Goal: Navigation & Orientation: Go to known website

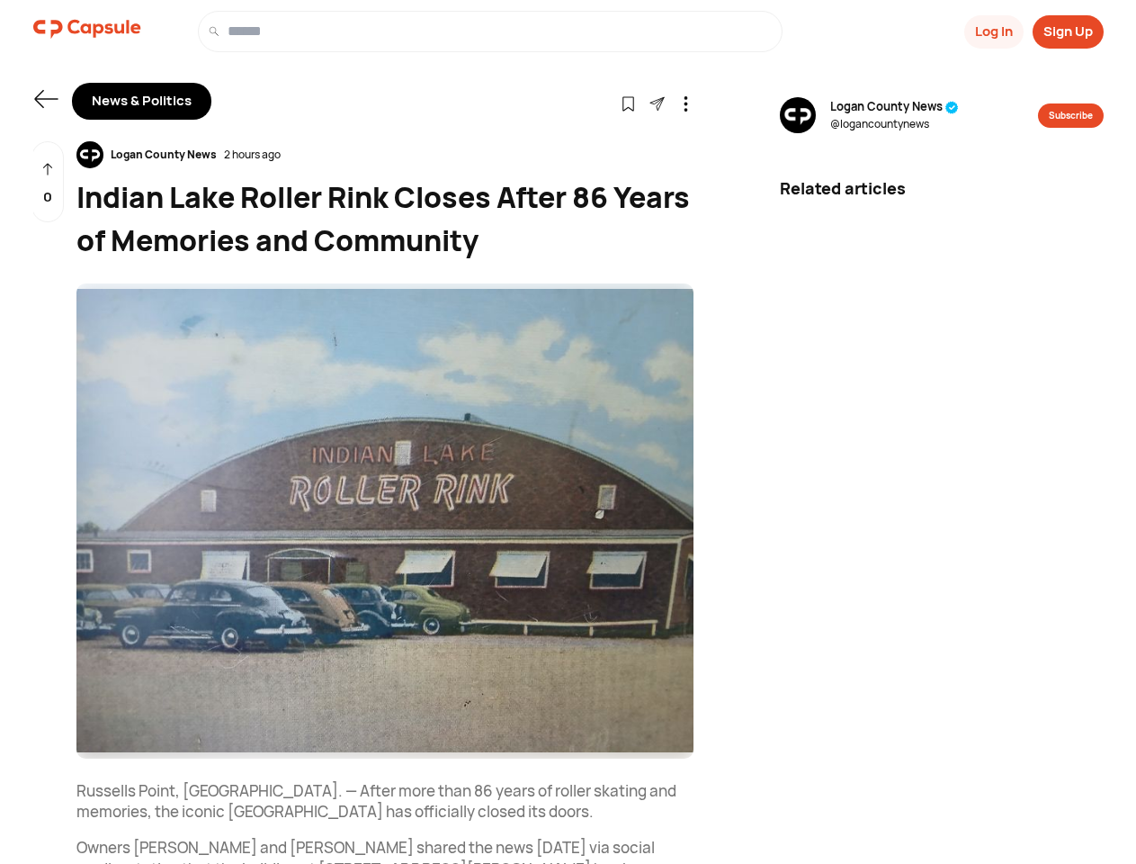
click at [992, 31] on button "Log In" at bounding box center [994, 31] width 59 height 33
click at [1068, 31] on button "Sign Up" at bounding box center [1068, 31] width 71 height 33
click at [46, 99] on icon at bounding box center [45, 99] width 23 height 18
click at [628, 103] on icon at bounding box center [628, 103] width 15 height 15
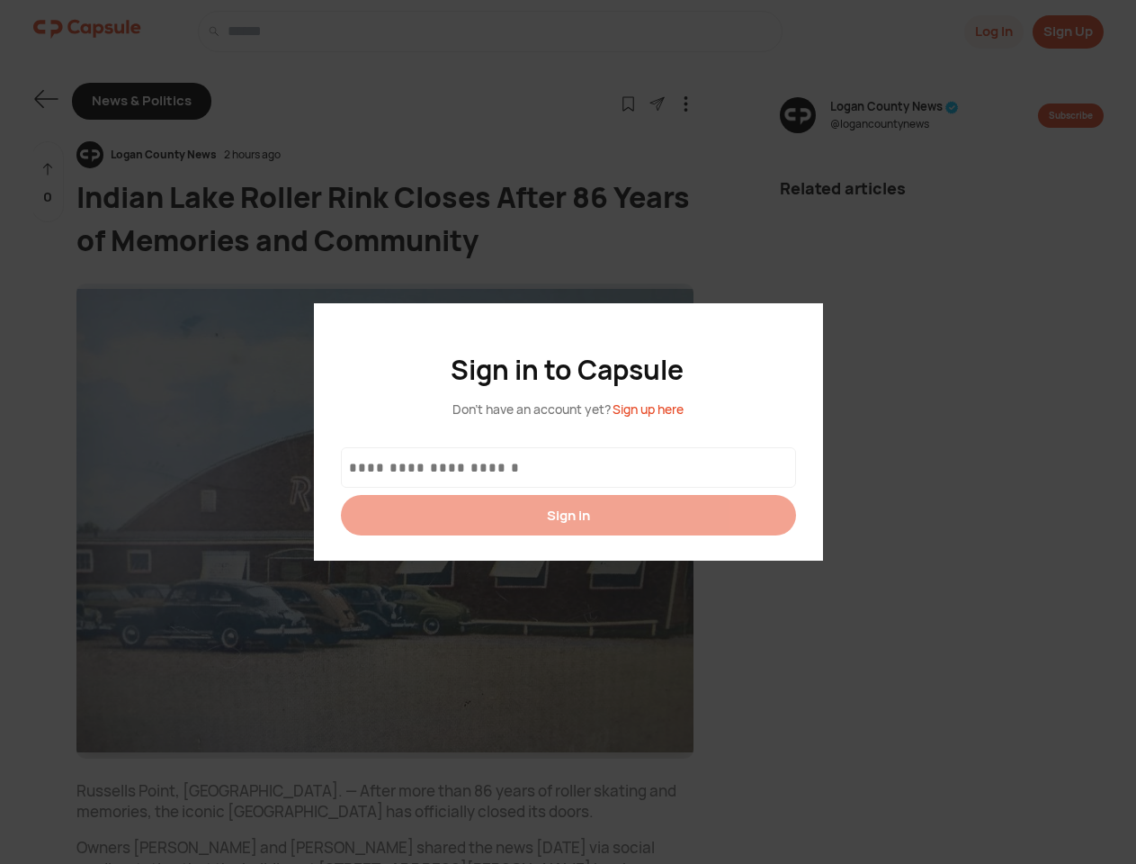
click at [657, 103] on div at bounding box center [568, 432] width 1136 height 864
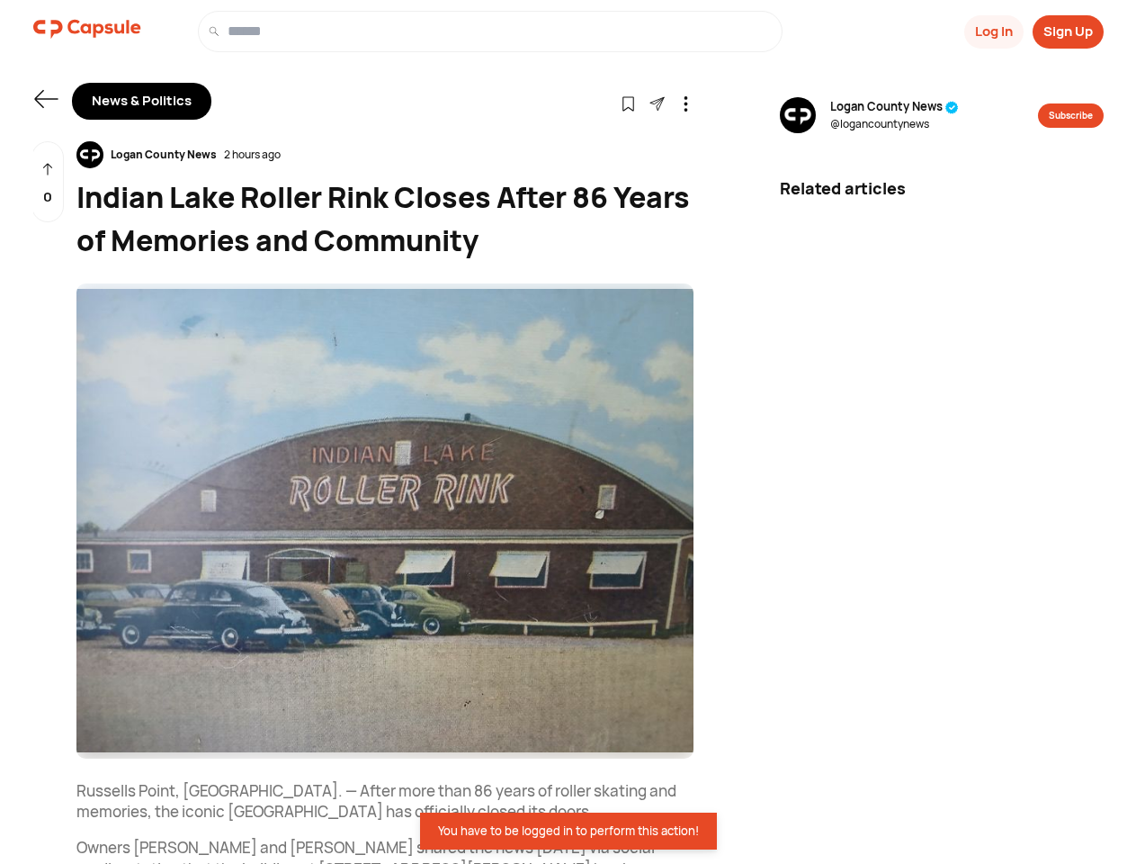
click at [686, 103] on icon at bounding box center [685, 103] width 15 height 15
click at [385, 155] on div "Logan County News 2 hours ago" at bounding box center [384, 154] width 617 height 27
click at [385, 521] on img at bounding box center [384, 520] width 617 height 475
click at [48, 182] on div "0" at bounding box center [47, 182] width 32 height 82
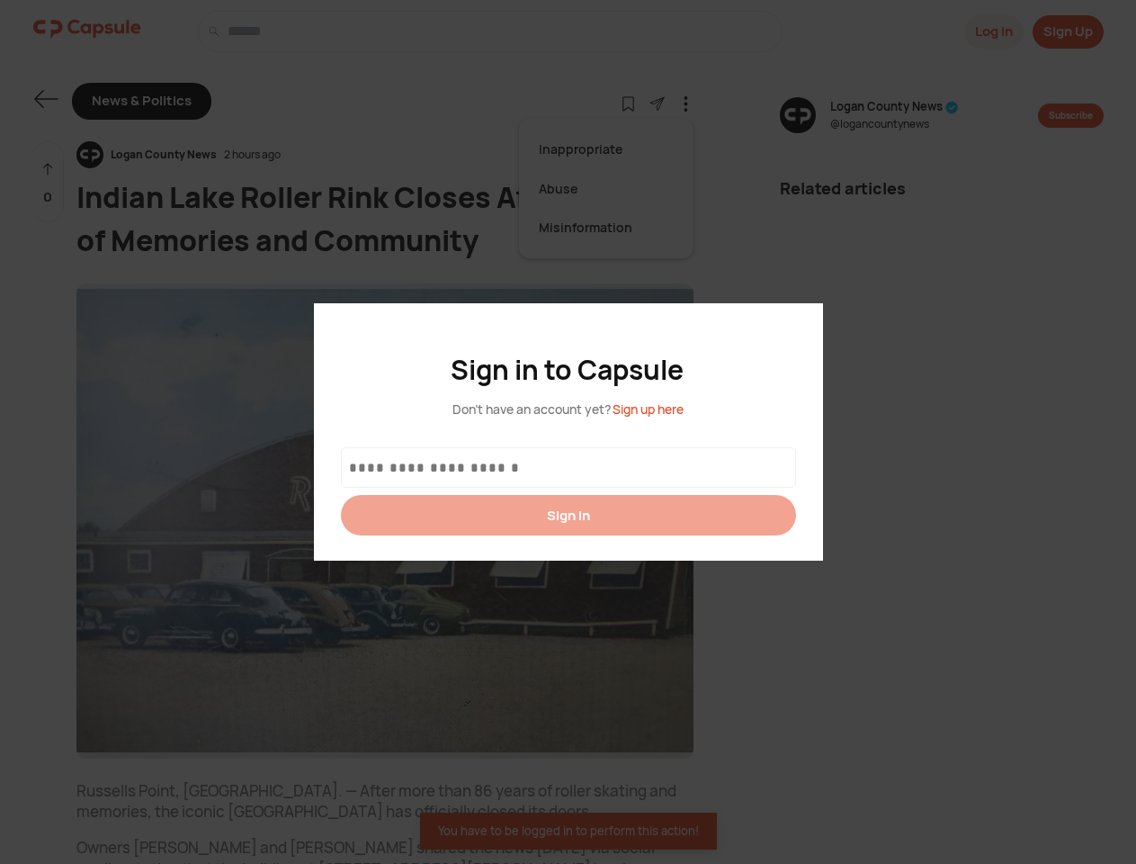
click at [894, 115] on div at bounding box center [568, 432] width 1136 height 864
